Goal: Find specific page/section

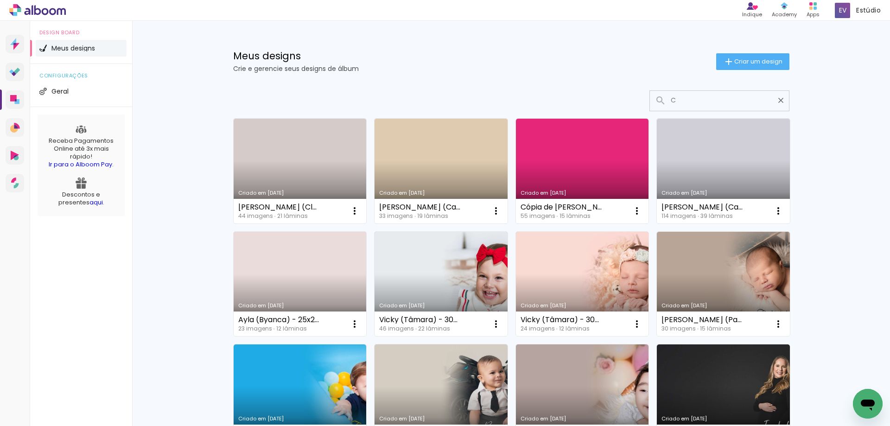
type input "CY"
